Goal: Task Accomplishment & Management: Complete application form

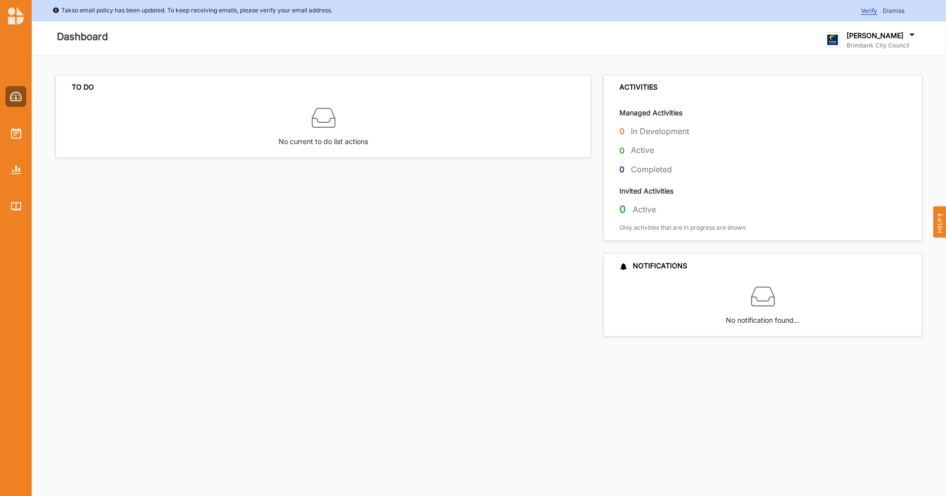
click at [463, 270] on div "TO DO No current to do list actions" at bounding box center [326, 206] width 542 height 262
click at [482, 349] on div "TO DO No current to do list actions ACTIVITIES Managed Activities 0 In Developm…" at bounding box center [489, 206] width 914 height 300
click at [460, 274] on div "TO DO No current to do list actions" at bounding box center [326, 206] width 542 height 262
click at [19, 138] on img at bounding box center [16, 133] width 10 height 11
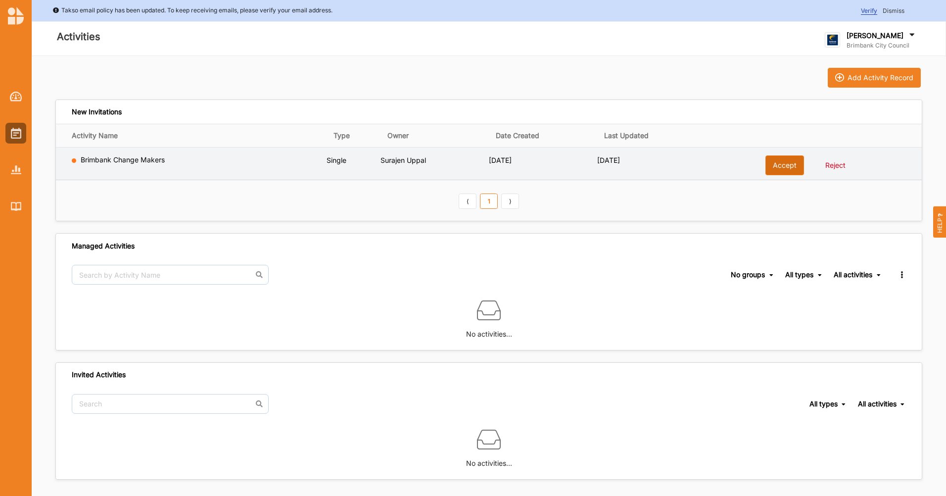
click at [774, 170] on button "Accept" at bounding box center [784, 165] width 39 height 20
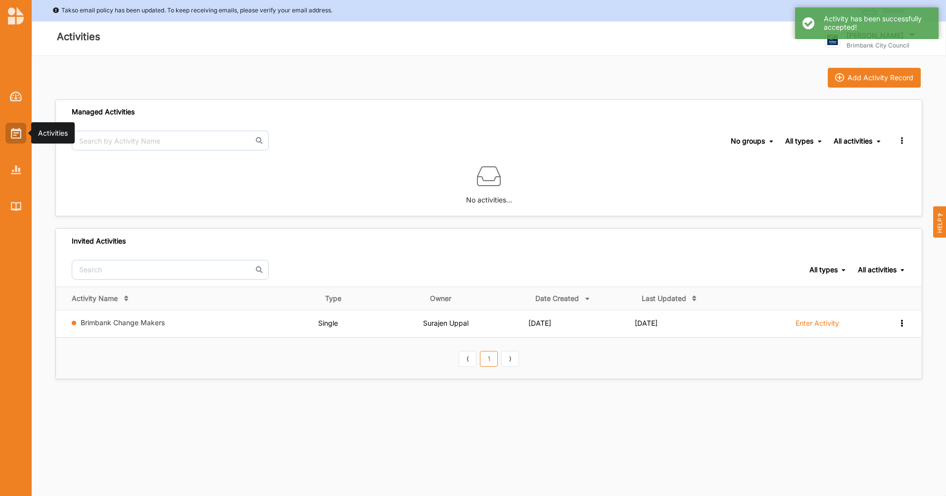
click at [15, 137] on img at bounding box center [16, 133] width 10 height 11
click at [14, 168] on img at bounding box center [16, 169] width 10 height 8
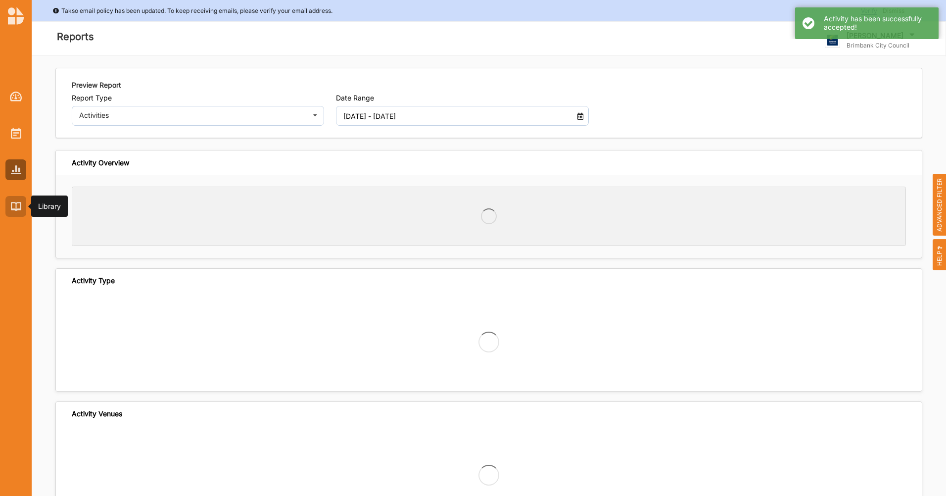
click at [13, 209] on img at bounding box center [16, 206] width 10 height 8
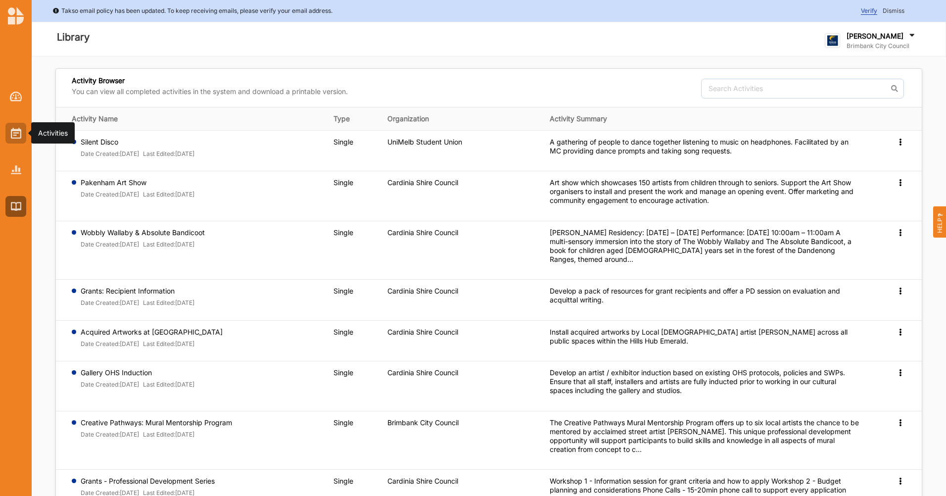
click at [17, 130] on img at bounding box center [16, 133] width 10 height 11
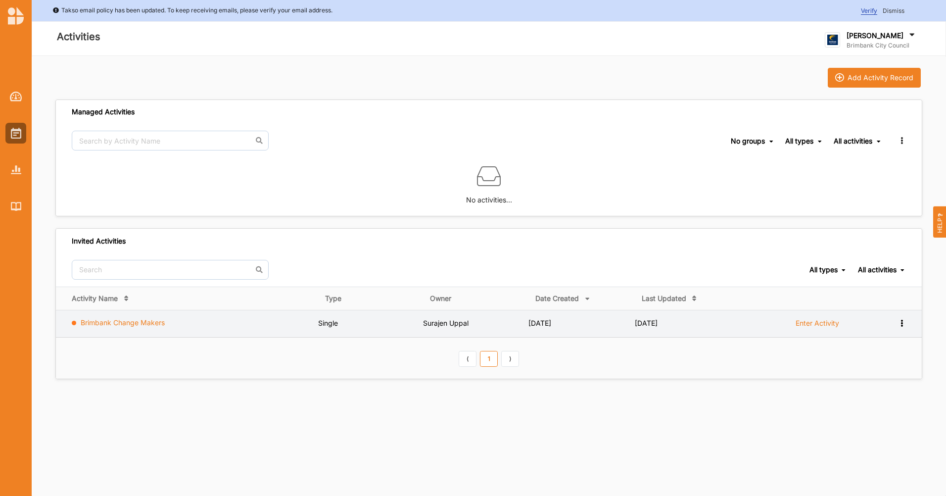
click at [148, 322] on link "Brimbank Change Makers" at bounding box center [123, 322] width 84 height 8
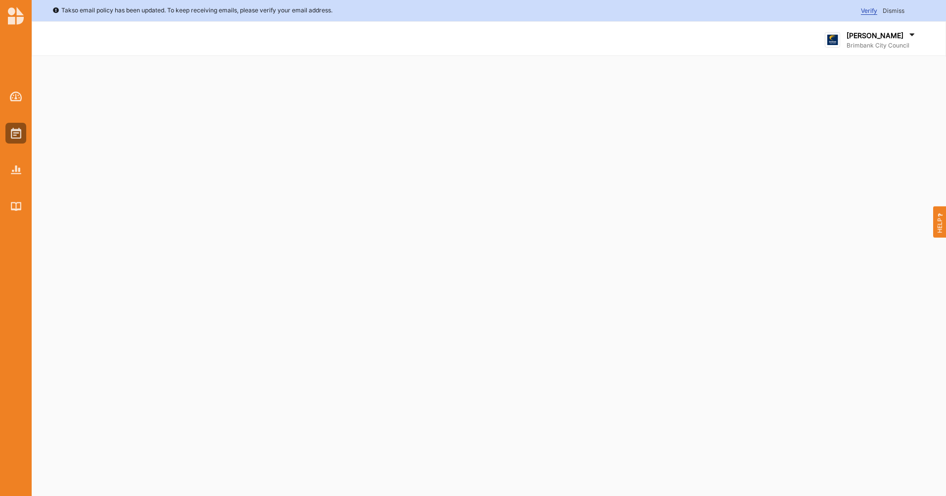
select select "4"
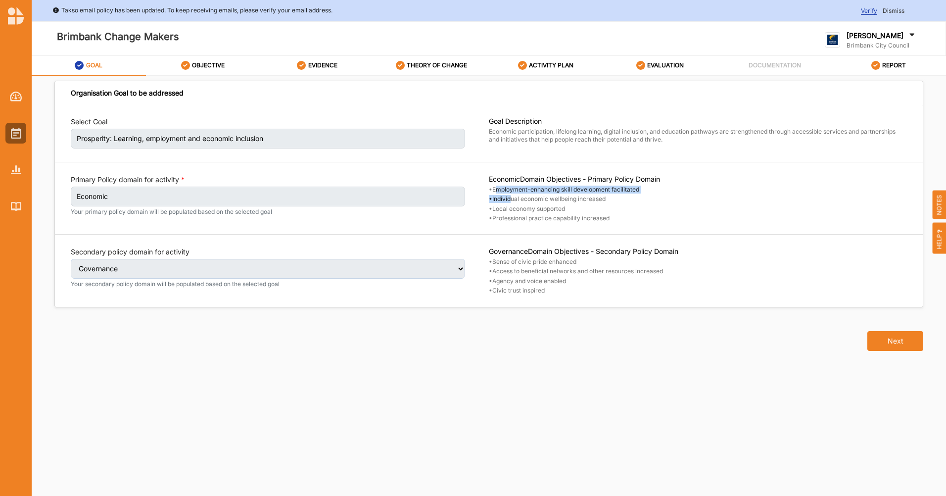
drag, startPoint x: 496, startPoint y: 190, endPoint x: 512, endPoint y: 195, distance: 17.1
click at [512, 195] on div "Economic Domain Objectives - Primary Policy Domain • Employment-enhancing skill…" at bounding box center [698, 199] width 418 height 48
drag, startPoint x: 512, startPoint y: 195, endPoint x: 514, endPoint y: 202, distance: 7.1
click at [514, 202] on label "• Individual economic wellbeing increased" at bounding box center [698, 199] width 418 height 8
drag, startPoint x: 515, startPoint y: 209, endPoint x: 528, endPoint y: 210, distance: 13.4
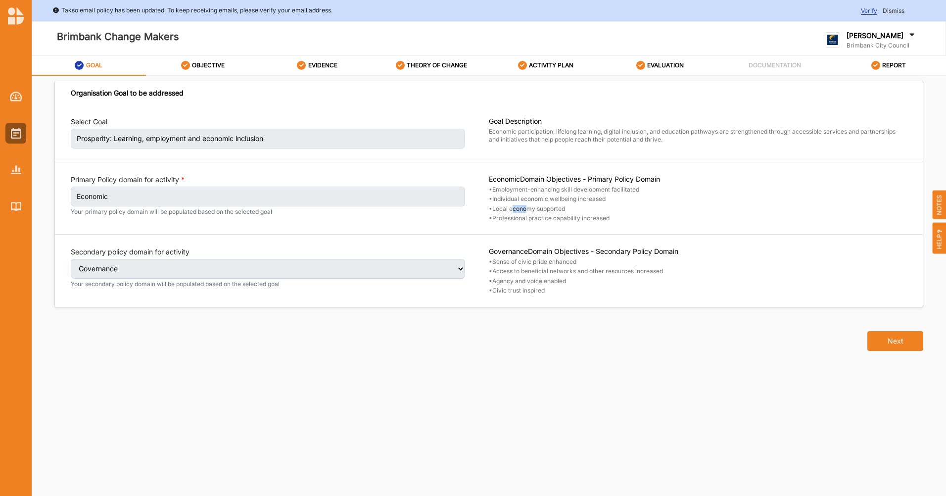
click at [528, 210] on label "• Local economy supported" at bounding box center [698, 209] width 418 height 8
click at [215, 66] on label "OBJECTIVE" at bounding box center [208, 65] width 33 height 8
select select "10"
select select "17"
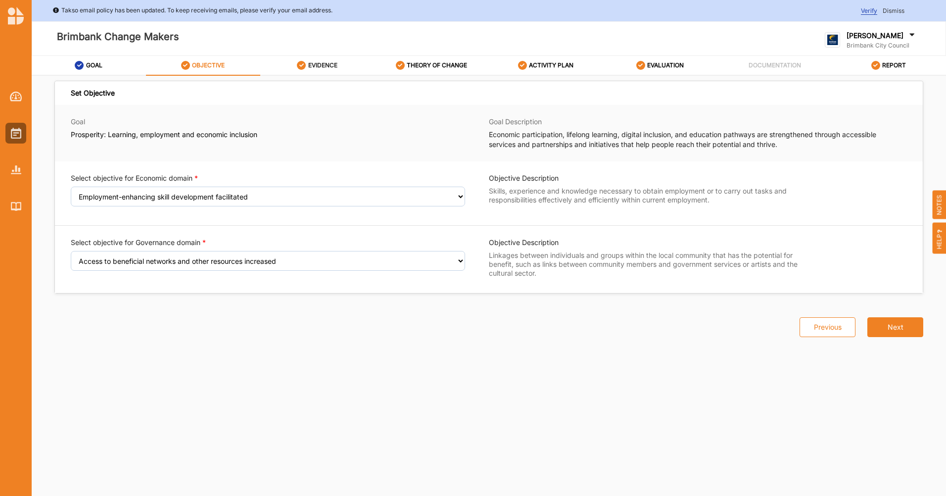
click at [314, 71] on div "EVIDENCE" at bounding box center [317, 65] width 41 height 18
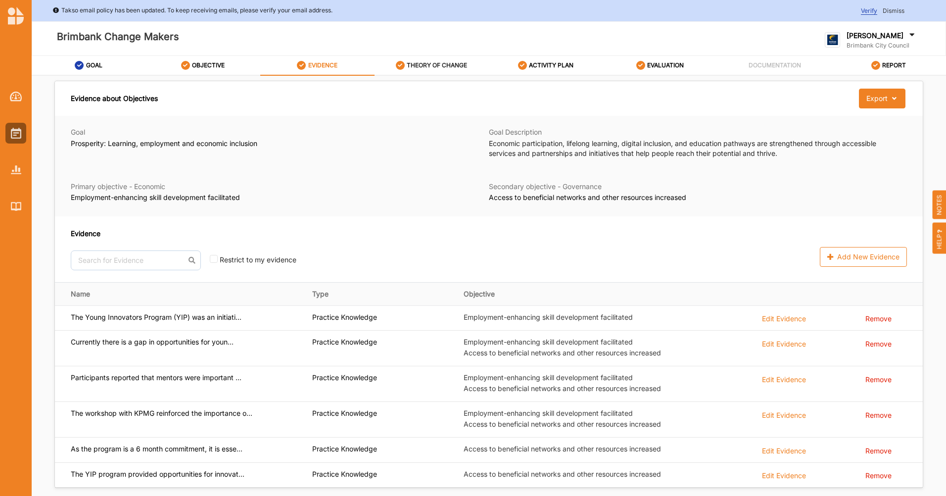
click at [428, 67] on label "THEORY OF CHANGE" at bounding box center [437, 65] width 60 height 8
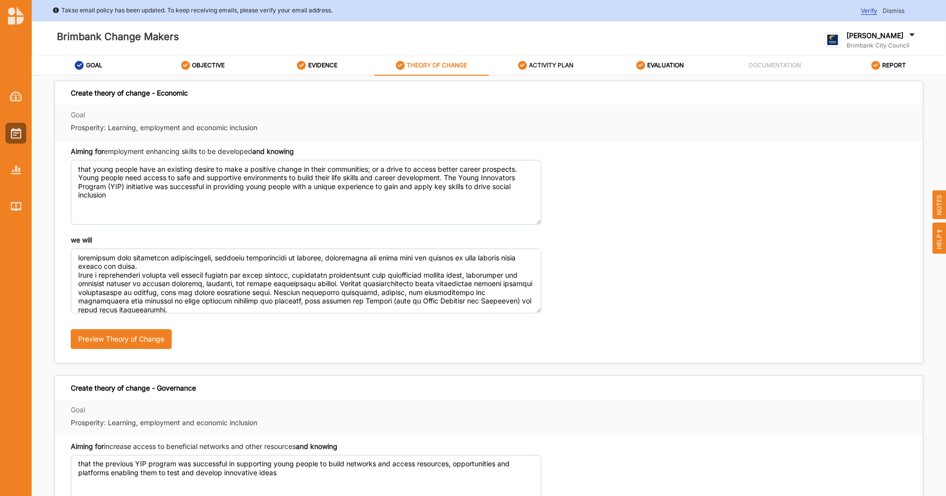
click at [535, 62] on label "ACTIVITY PLAN" at bounding box center [551, 65] width 45 height 8
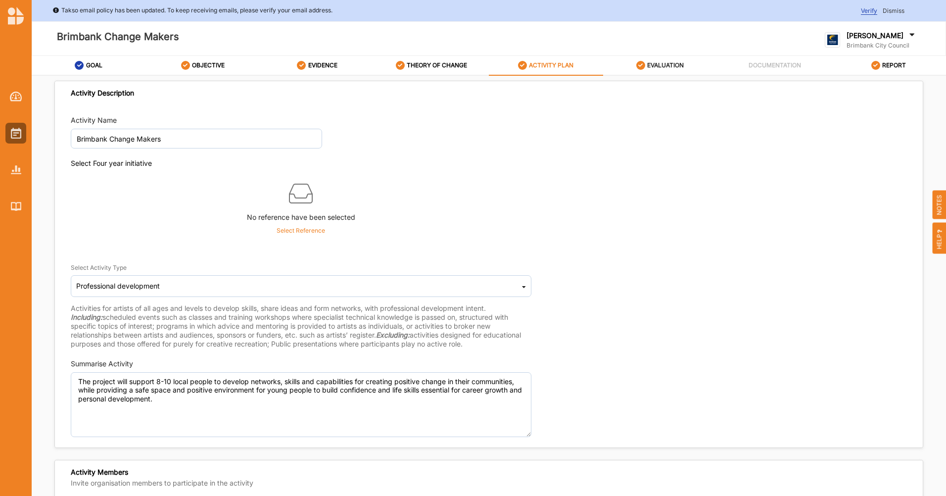
click at [688, 73] on link "EVALUATION" at bounding box center [660, 66] width 114 height 20
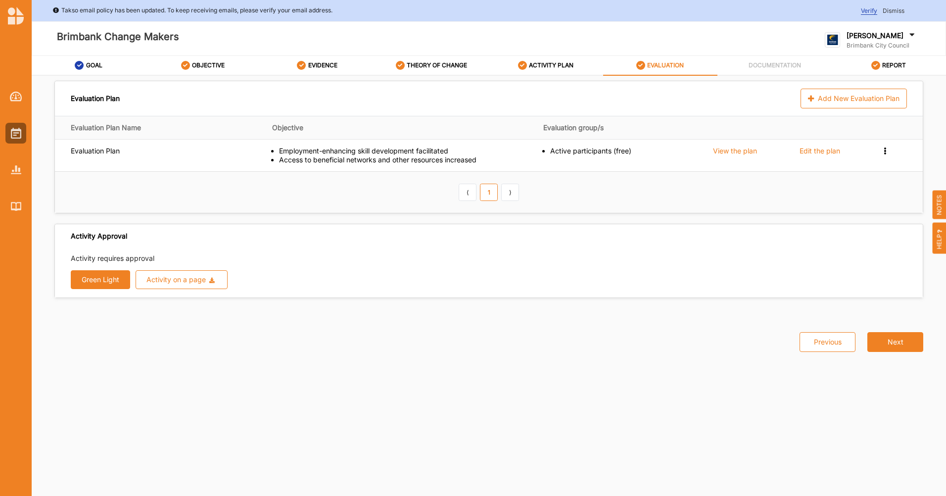
click at [759, 72] on div "DOCUMENTATION" at bounding box center [774, 64] width 53 height 17
click at [759, 63] on label "DOCUMENTATION" at bounding box center [775, 65] width 52 height 8
click at [535, 65] on label "ACTIVITY PLAN" at bounding box center [551, 65] width 45 height 8
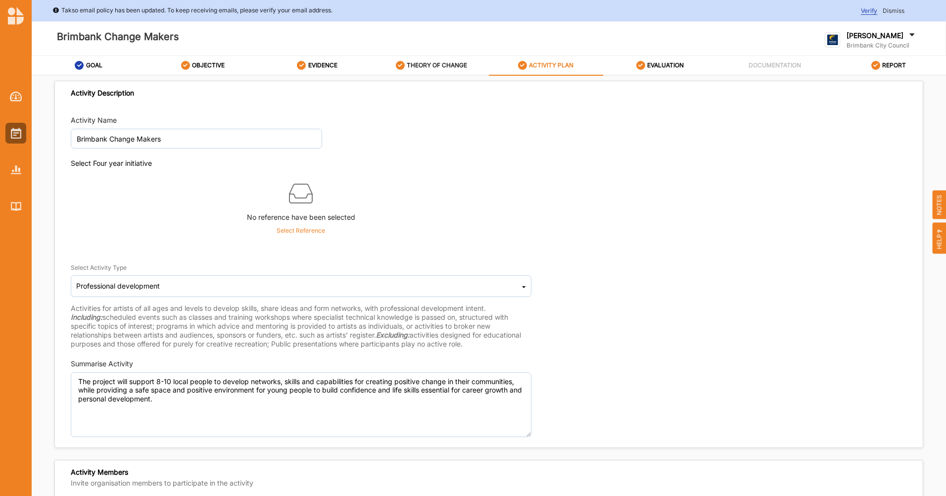
click at [439, 63] on label "THEORY OF CHANGE" at bounding box center [437, 65] width 60 height 8
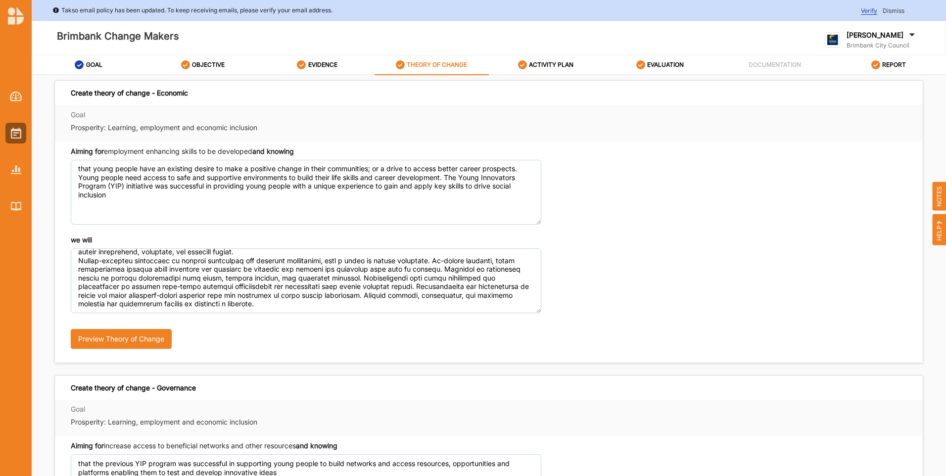
scroll to position [100, 0]
